Goal: Book appointment/travel/reservation

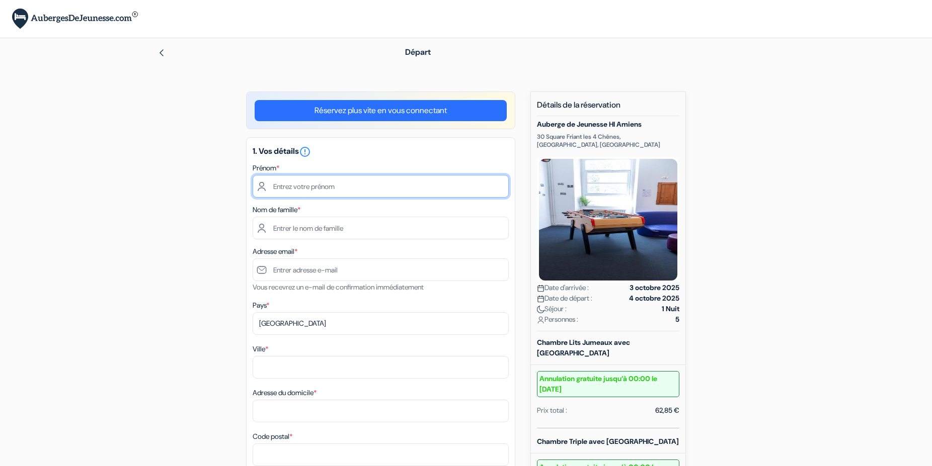
click at [314, 190] on input "text" at bounding box center [381, 186] width 256 height 23
click at [360, 193] on input "text" at bounding box center [381, 186] width 256 height 23
type input "[PERSON_NAME]"
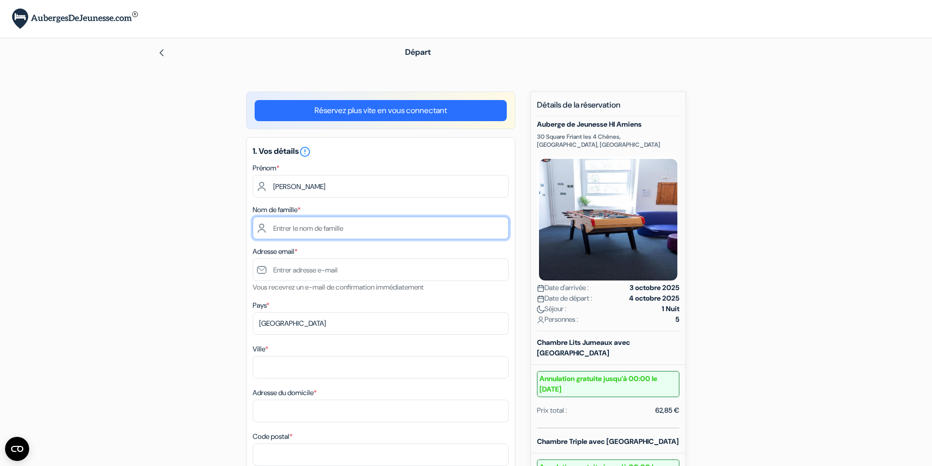
type input "[PERSON_NAME]"
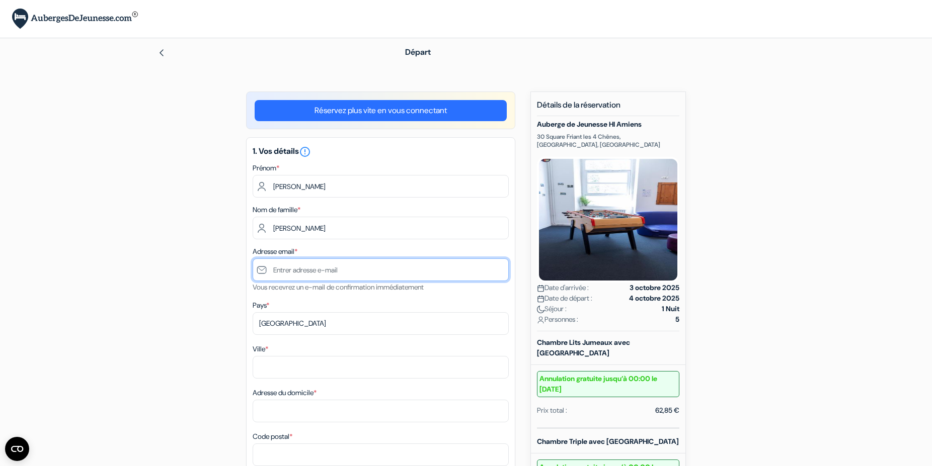
type input "[EMAIL_ADDRESS][DOMAIN_NAME]"
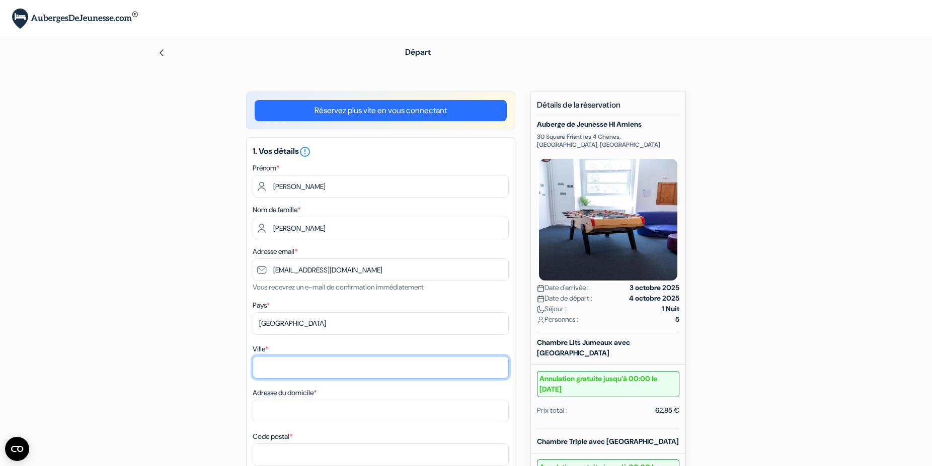
type input "compiegne"
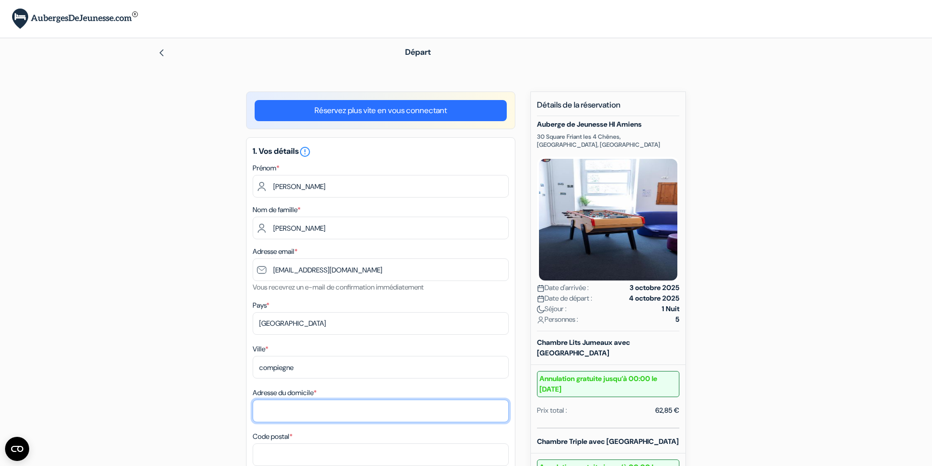
type input "[STREET_ADDRESS]"
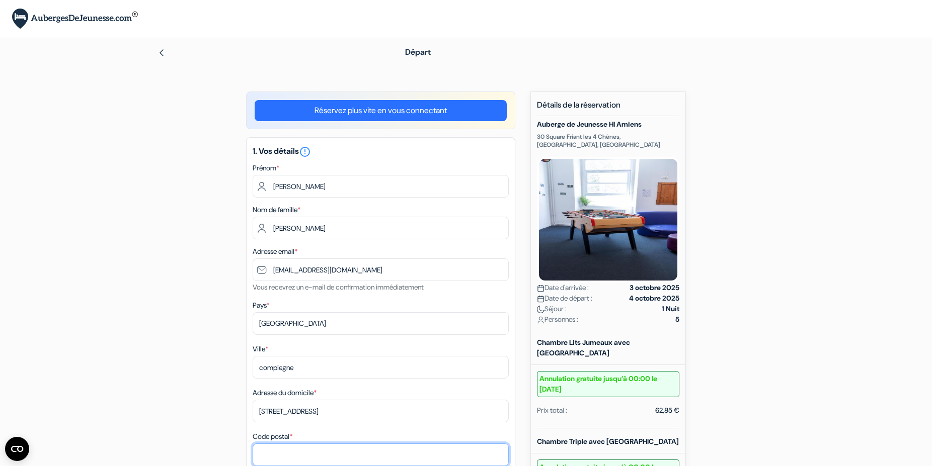
type input "60200"
type input "0676968900"
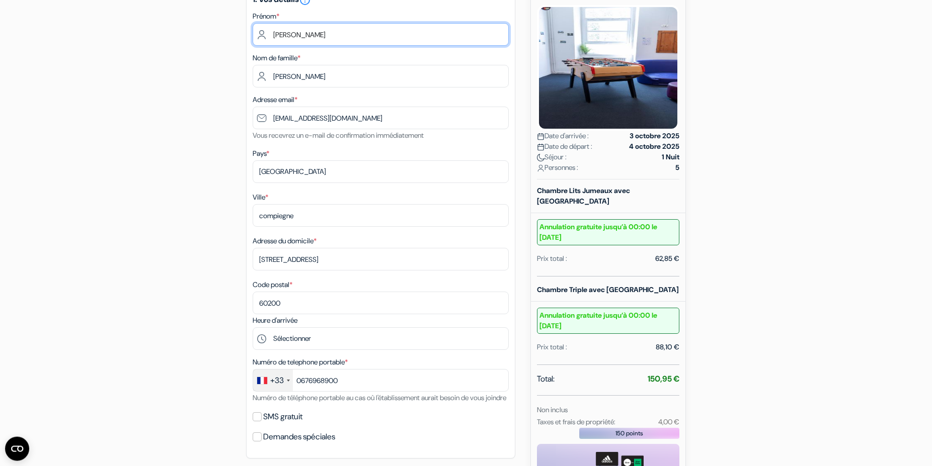
scroll to position [154, 0]
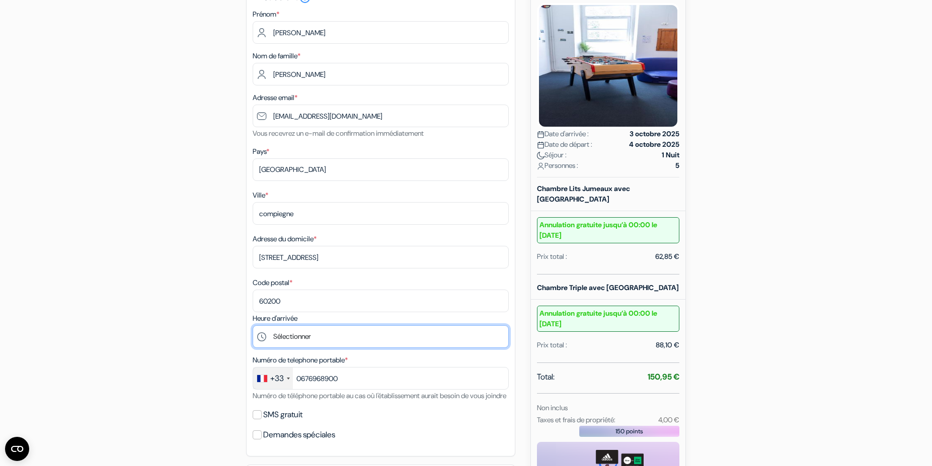
click at [253, 325] on select "Sélectionner 16:00 17:00 18:00 19:00 20:00 21:00" at bounding box center [381, 336] width 256 height 23
select select "18"
click option "18:00" at bounding box center [0, 0] width 0 height 0
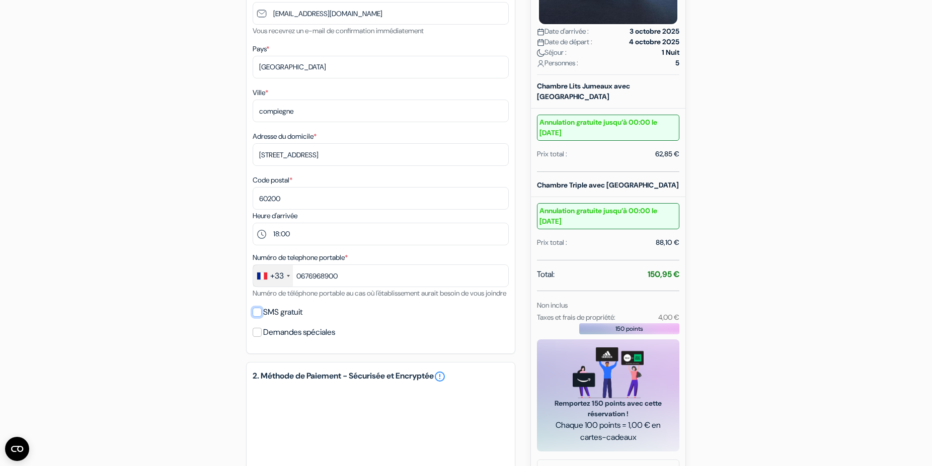
click at [258, 317] on input "SMS gratuit" at bounding box center [257, 312] width 9 height 9
checkbox input "true"
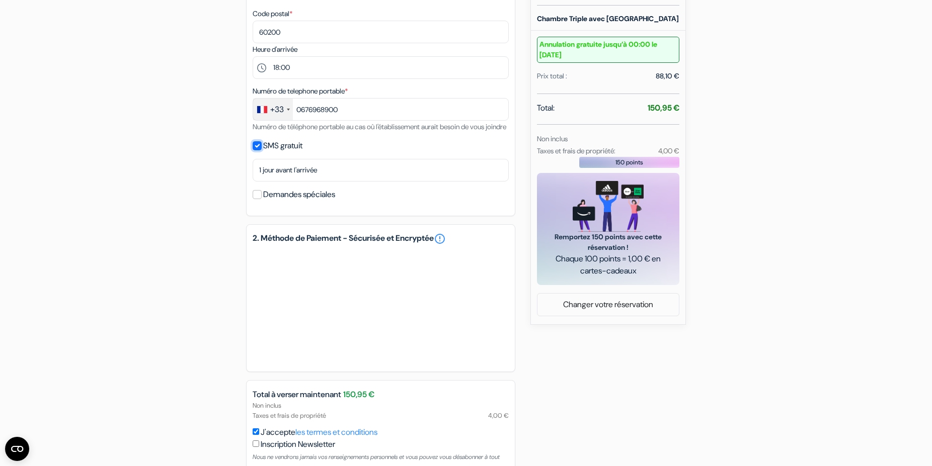
scroll to position [497, 0]
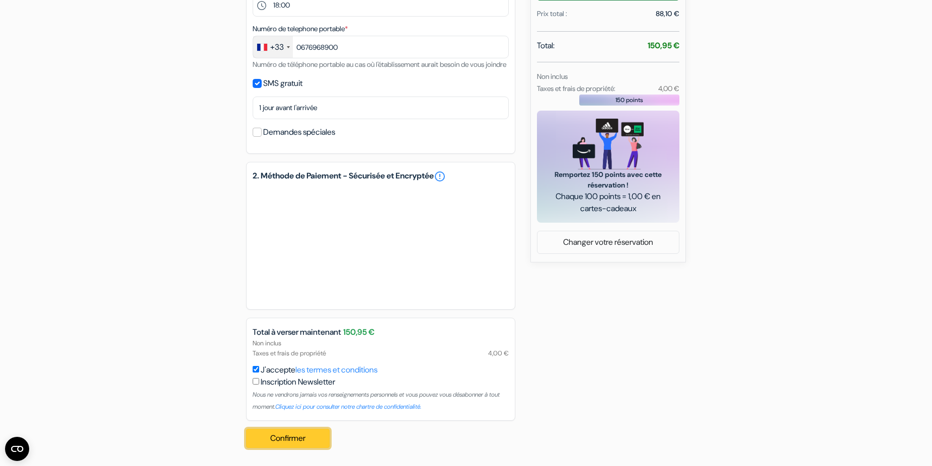
click at [304, 435] on button "Confirmer Loading..." at bounding box center [288, 438] width 84 height 19
click at [305, 438] on button "Confirmer Loading..." at bounding box center [288, 438] width 84 height 19
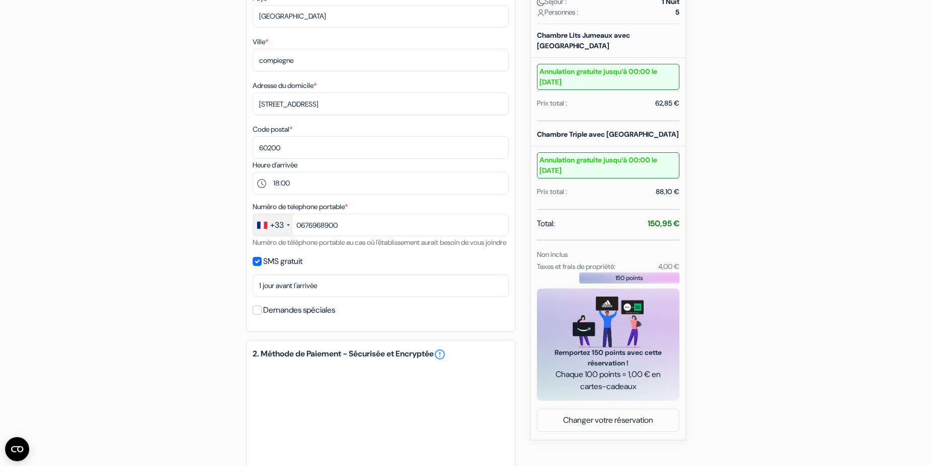
scroll to position [308, 0]
click at [370, 223] on input "0676968900" at bounding box center [381, 224] width 256 height 23
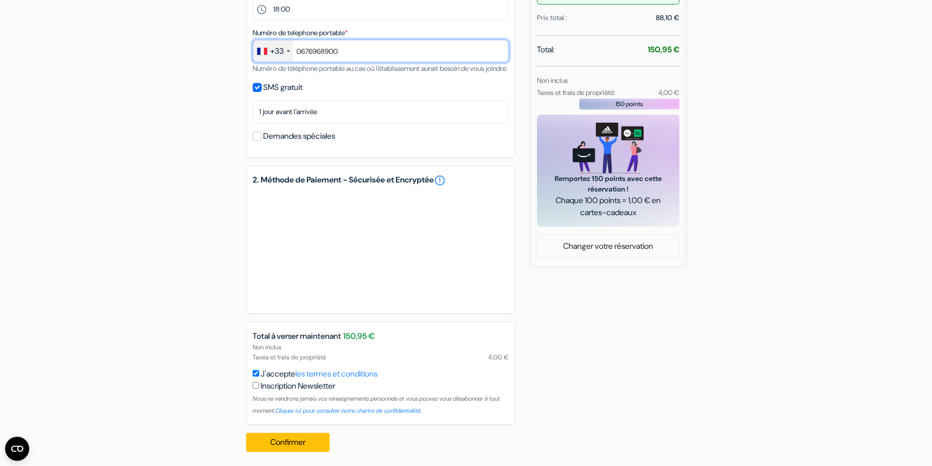
scroll to position [497, 0]
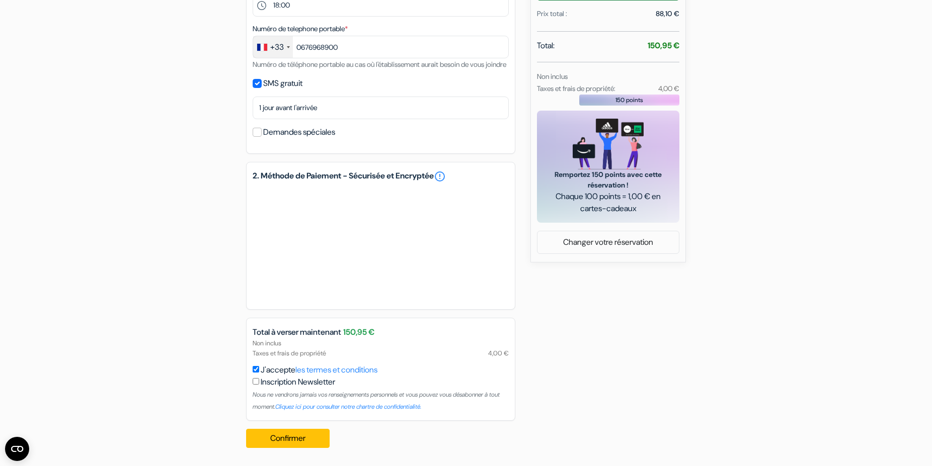
click at [193, 49] on div "add_box Auberge de Jeunesse HI [GEOGRAPHIC_DATA] [STREET_ADDRESS] Détails de l'…" at bounding box center [466, 31] width 664 height 850
click at [345, 36] on input "0676968900" at bounding box center [381, 47] width 256 height 23
drag, startPoint x: 353, startPoint y: 36, endPoint x: 298, endPoint y: 34, distance: 54.9
click at [298, 36] on input "0676968900" at bounding box center [381, 47] width 256 height 23
type input "0676968900"
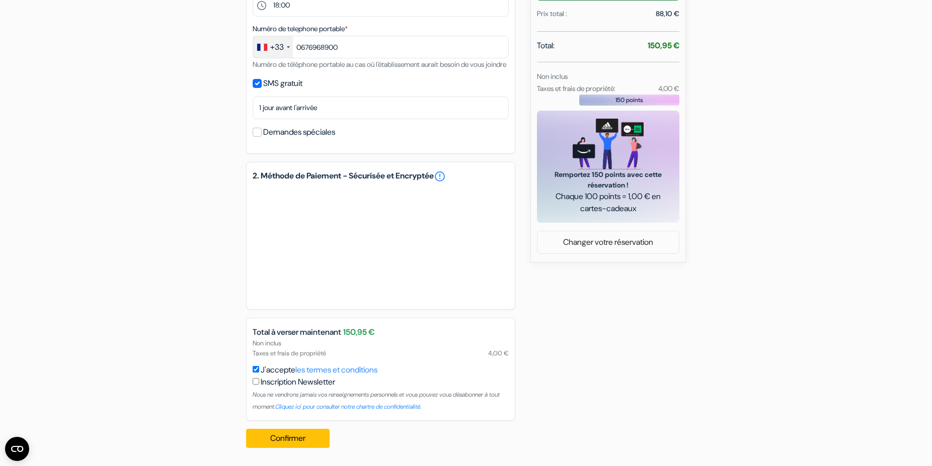
click at [201, 103] on div "add_box Auberge de Jeunesse HI [GEOGRAPHIC_DATA] [STREET_ADDRESS] Détails de l'…" at bounding box center [466, 31] width 664 height 850
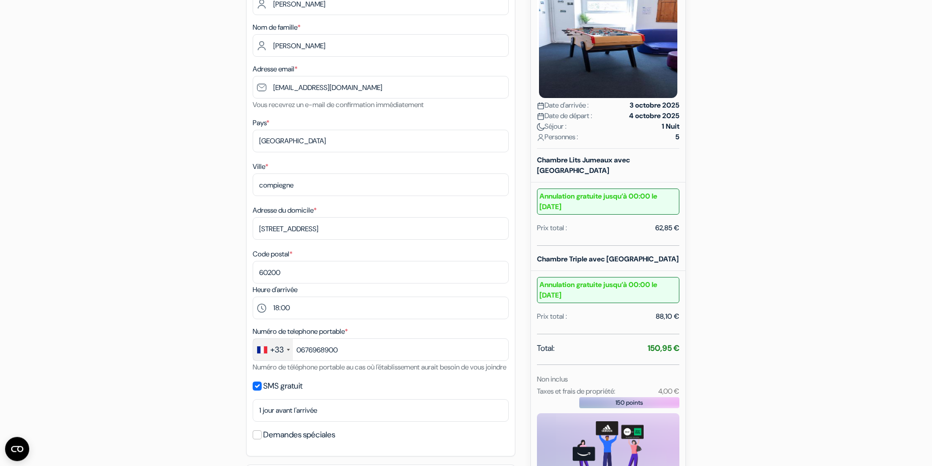
scroll to position [87, 0]
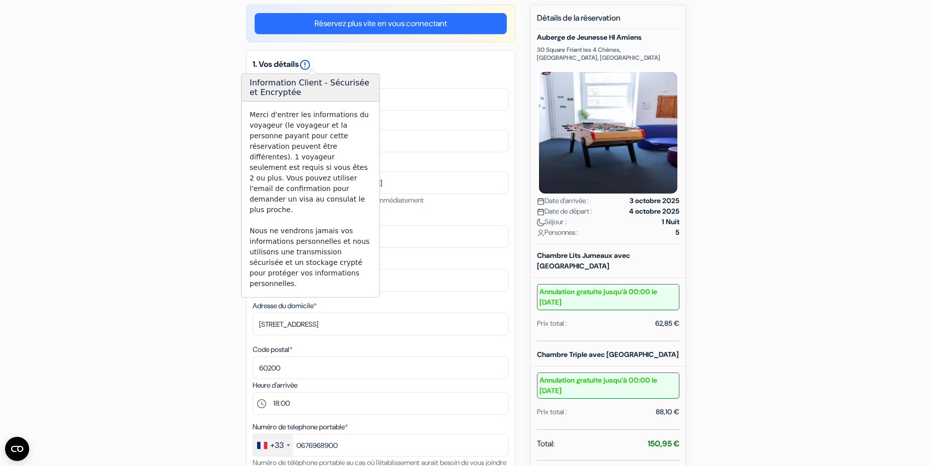
click at [311, 65] on icon "error_outline" at bounding box center [305, 65] width 12 height 12
click at [387, 93] on input "[PERSON_NAME]" at bounding box center [381, 99] width 256 height 23
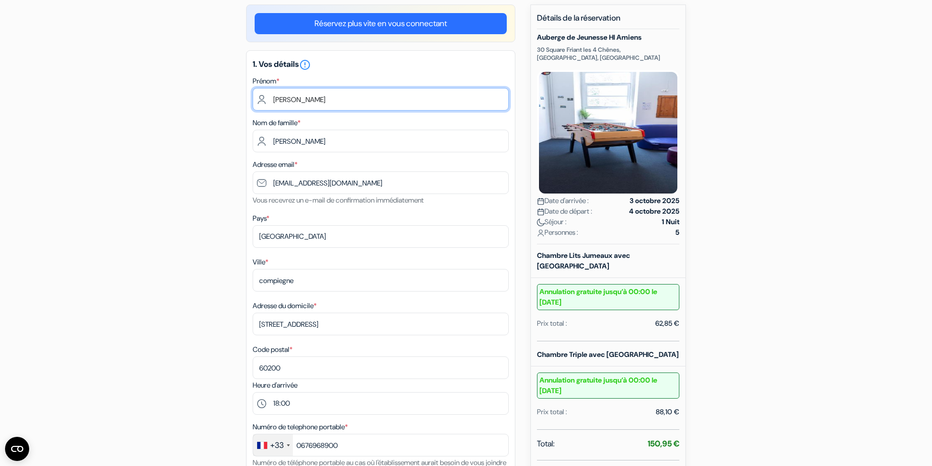
click at [312, 99] on input "[PERSON_NAME]" at bounding box center [381, 99] width 256 height 23
click at [223, 114] on div "add_box Auberge de Jeunesse HI [GEOGRAPHIC_DATA] [STREET_ADDRESS] Détails de l'…" at bounding box center [466, 430] width 664 height 850
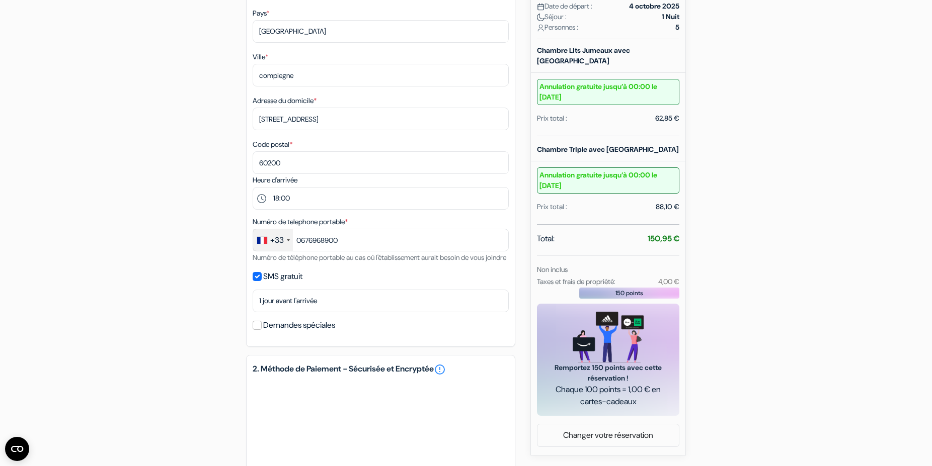
scroll to position [497, 0]
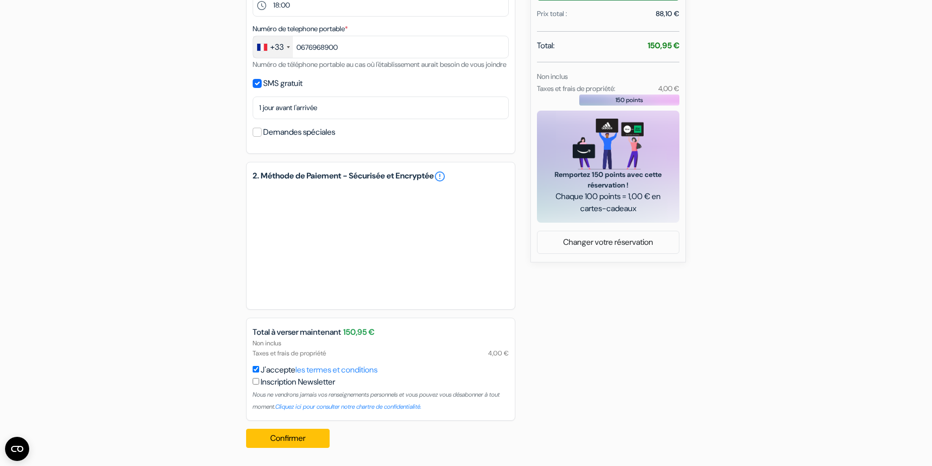
drag, startPoint x: 235, startPoint y: 254, endPoint x: 236, endPoint y: 176, distance: 77.5
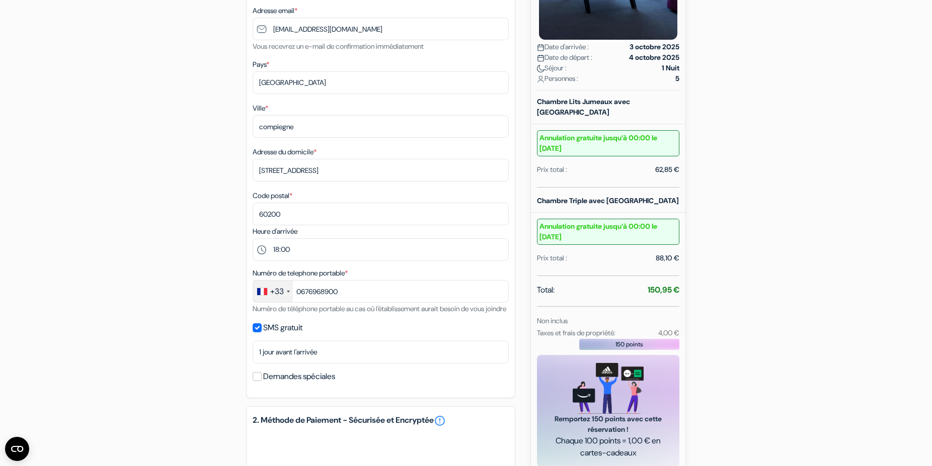
scroll to position [0, 0]
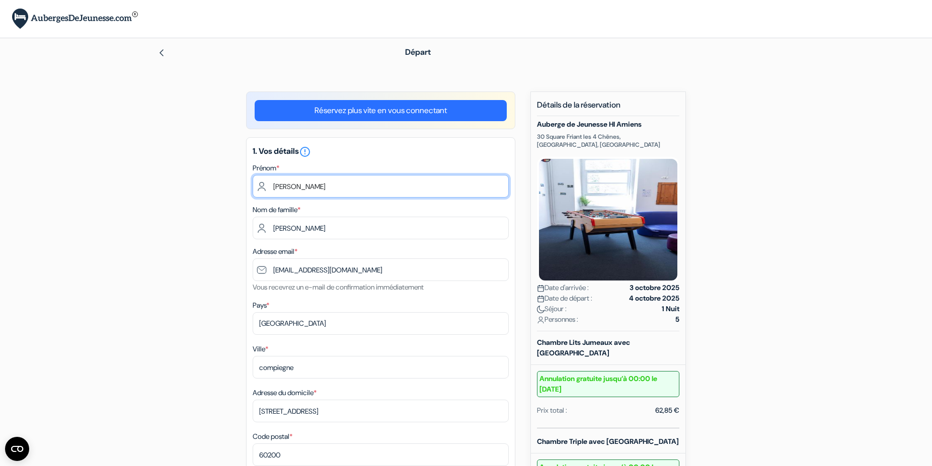
click at [310, 187] on input "[PERSON_NAME]" at bounding box center [381, 186] width 256 height 23
type input "P"
type input "[PERSON_NAME]"
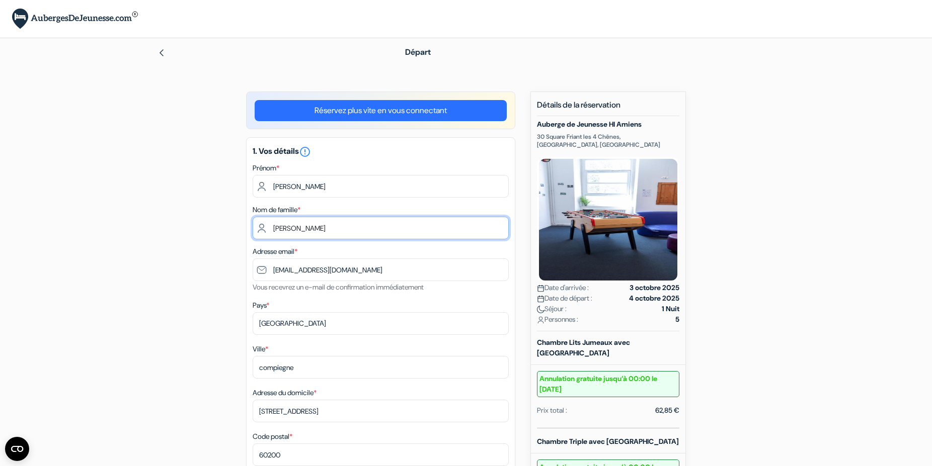
click at [280, 228] on input "[PERSON_NAME]" at bounding box center [381, 228] width 256 height 23
drag, startPoint x: 296, startPoint y: 228, endPoint x: 222, endPoint y: 227, distance: 73.4
click at [253, 227] on input "[PERSON_NAME]" at bounding box center [381, 228] width 256 height 23
type input "[PERSON_NAME]"
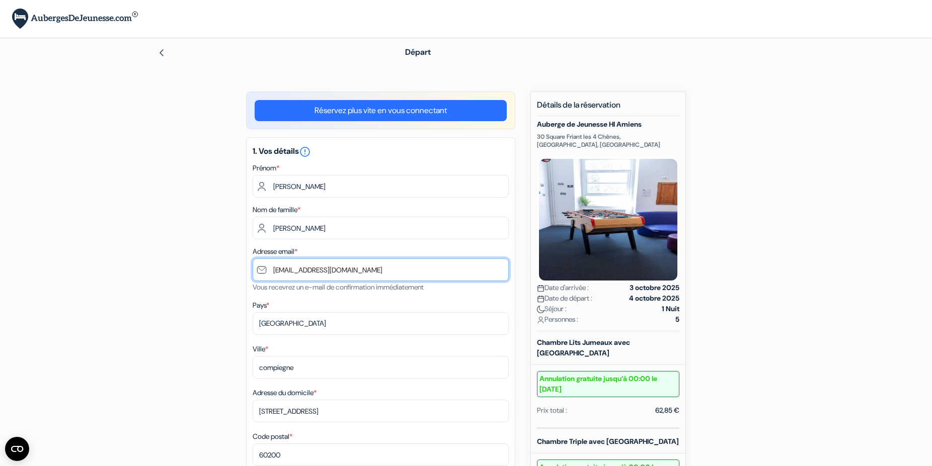
click at [344, 270] on input "[EMAIL_ADDRESS][DOMAIN_NAME]" at bounding box center [381, 270] width 256 height 23
drag, startPoint x: 388, startPoint y: 268, endPoint x: 198, endPoint y: 269, distance: 190.7
click at [253, 269] on input "[EMAIL_ADDRESS][DOMAIN_NAME]" at bounding box center [381, 270] width 256 height 23
type input "[EMAIL_ADDRESS][DOMAIN_NAME]"
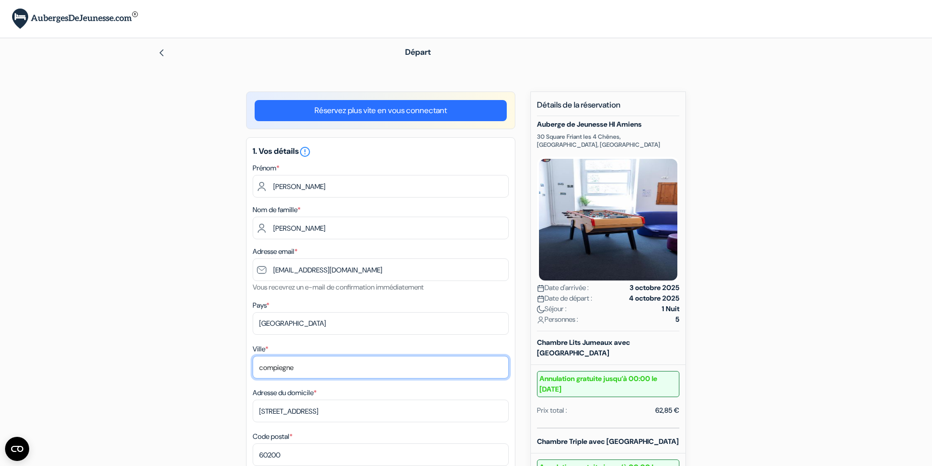
click at [300, 365] on input "compiegne" at bounding box center [381, 367] width 256 height 23
drag, startPoint x: 312, startPoint y: 367, endPoint x: 207, endPoint y: 369, distance: 105.6
click at [253, 369] on input "compiegne" at bounding box center [381, 367] width 256 height 23
type input "COMPIEGNE"
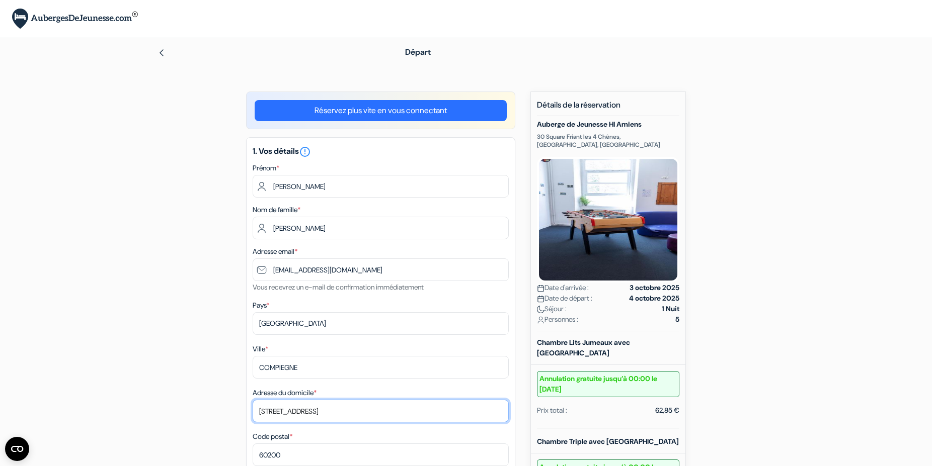
drag, startPoint x: 343, startPoint y: 411, endPoint x: 208, endPoint y: 413, distance: 134.8
click at [253, 413] on input "[STREET_ADDRESS]" at bounding box center [381, 411] width 256 height 23
type input "[STREET_ADDRESS]"
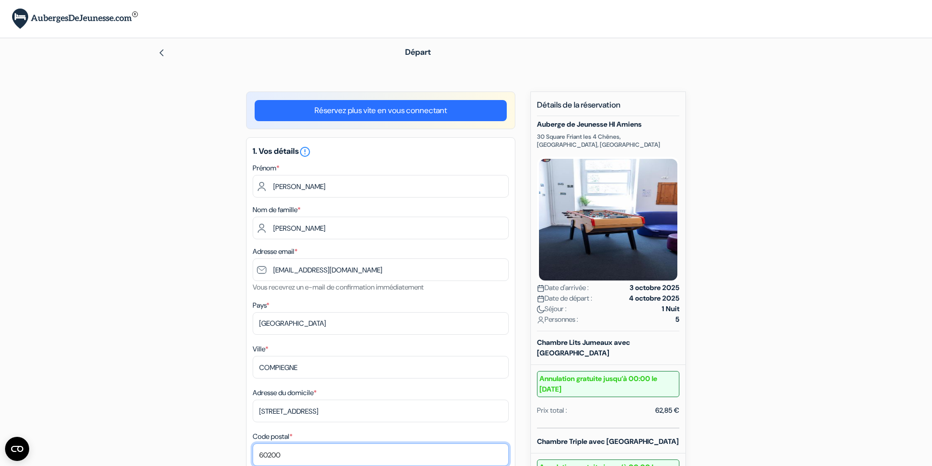
drag, startPoint x: 289, startPoint y: 458, endPoint x: 234, endPoint y: 457, distance: 54.8
click at [253, 457] on input "60200" at bounding box center [381, 455] width 256 height 23
type input "60200"
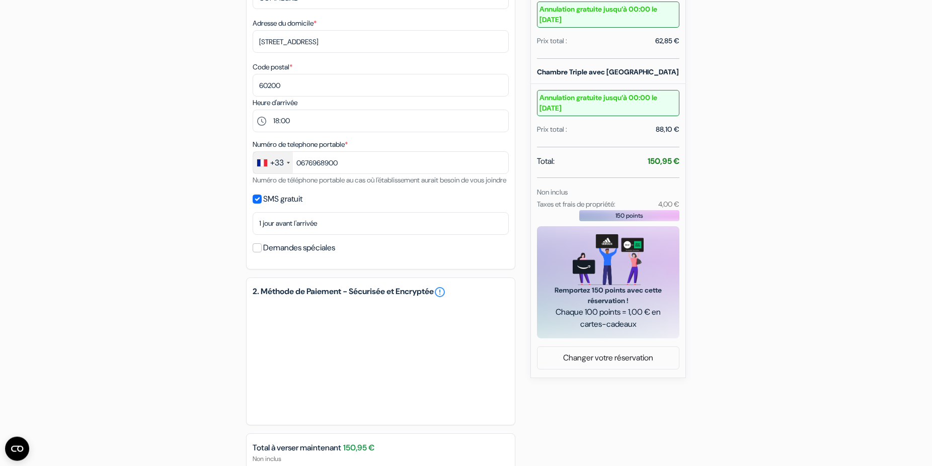
scroll to position [462, 0]
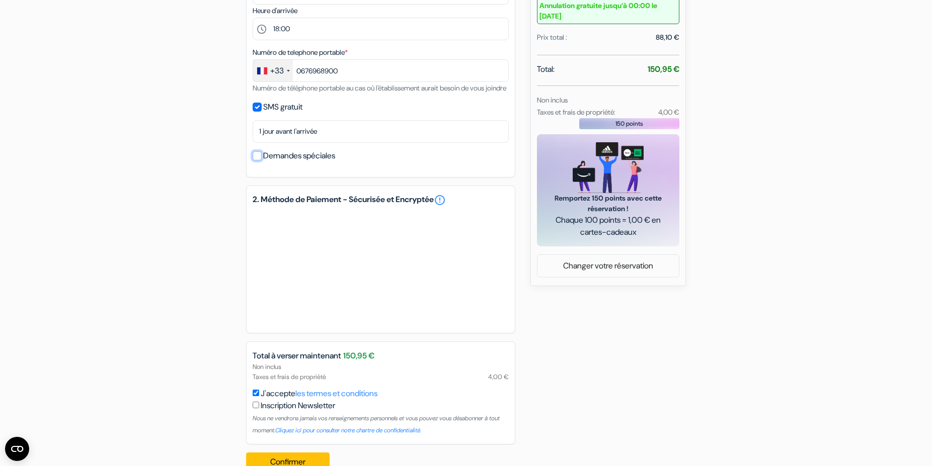
click at [259, 160] on input "Demandes spéciales" at bounding box center [257, 155] width 9 height 9
checkbox input "true"
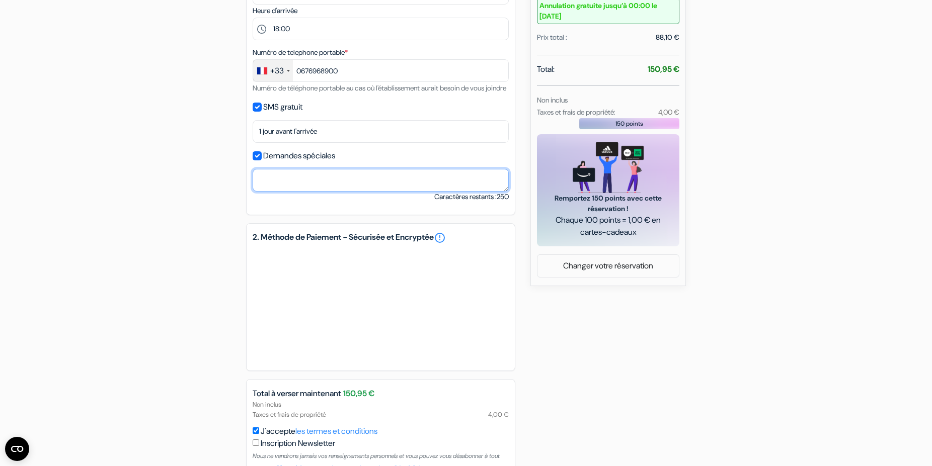
click at [299, 192] on textarea at bounding box center [381, 180] width 256 height 23
type textarea "velo"
click at [188, 238] on div "add_box Auberge de Jeunesse HI [GEOGRAPHIC_DATA] [STREET_ADDRESS] Détails de l'…" at bounding box center [466, 74] width 664 height 888
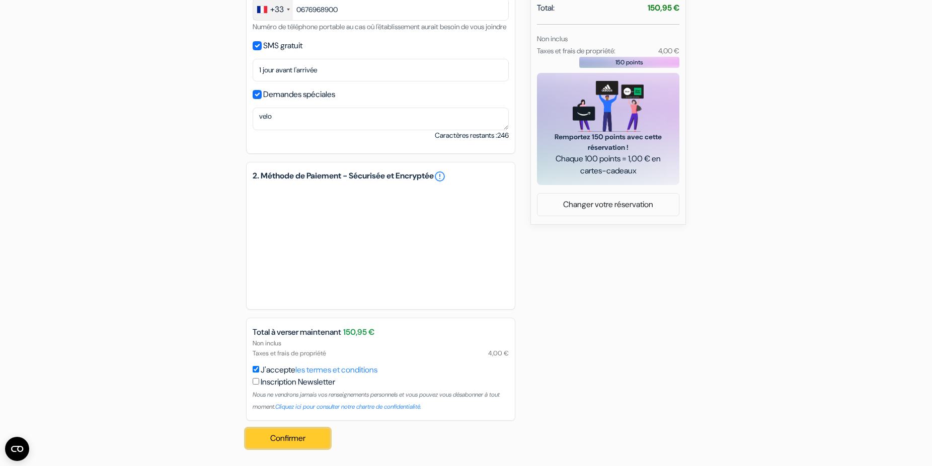
click at [295, 434] on button "Confirmer Loading..." at bounding box center [288, 438] width 84 height 19
click at [300, 441] on button "Confirmer Loading..." at bounding box center [288, 438] width 84 height 19
click at [300, 441] on div "Confirmer Loading... Traitement de la demande..." at bounding box center [291, 438] width 90 height 35
